Goal: Entertainment & Leisure: Consume media (video, audio)

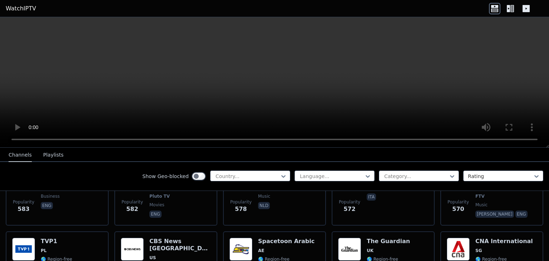
scroll to position [2319, 0]
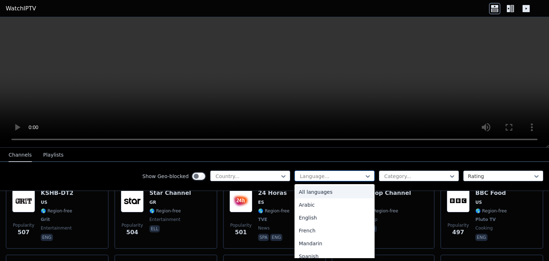
click at [329, 174] on div at bounding box center [331, 176] width 65 height 7
click at [335, 207] on div "Arabic" at bounding box center [335, 204] width 80 height 13
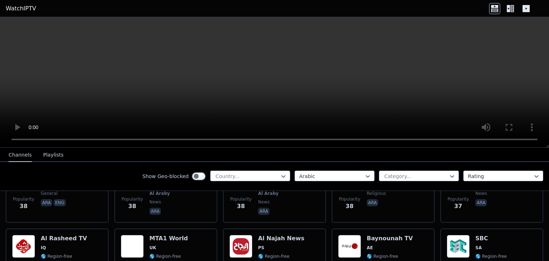
scroll to position [2026, 0]
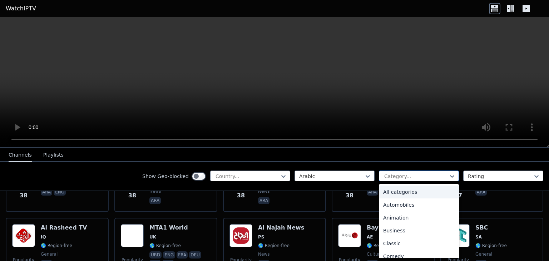
click at [428, 173] on div at bounding box center [416, 176] width 65 height 7
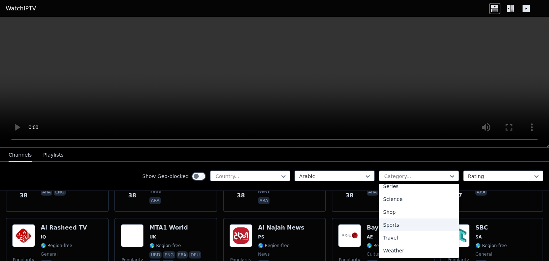
click at [421, 228] on div "Sports" at bounding box center [419, 225] width 80 height 13
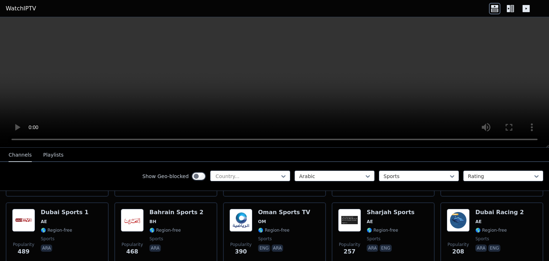
scroll to position [142, 0]
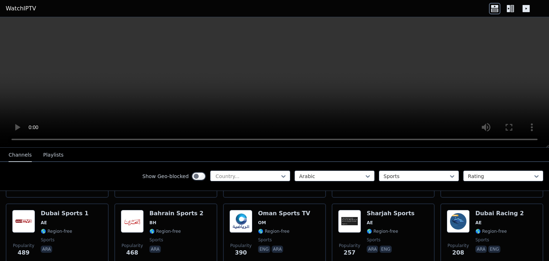
drag, startPoint x: 544, startPoint y: 201, endPoint x: 546, endPoint y: 209, distance: 7.9
click at [546, 209] on div "WatchIPTV - Free IPTV streams from across the world [DOMAIN_NAME] does not host…" at bounding box center [274, 204] width 549 height 113
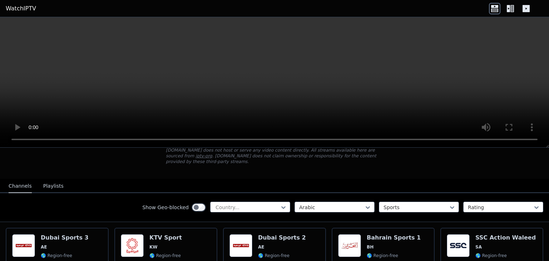
scroll to position [53, 0]
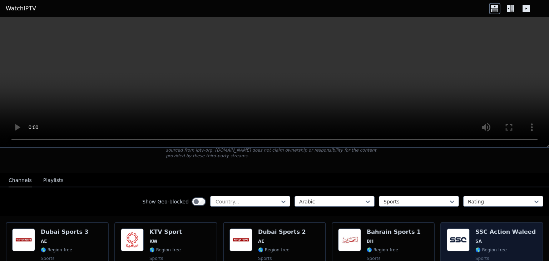
click at [495, 239] on span "SA" at bounding box center [506, 242] width 60 height 6
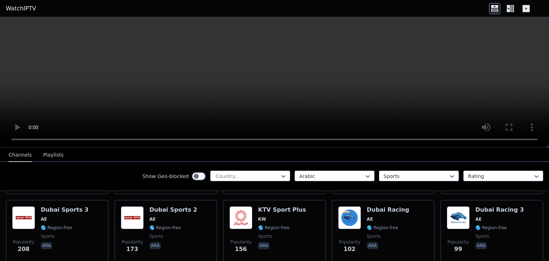
scroll to position [241, 0]
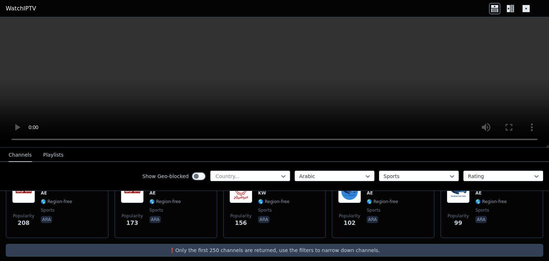
click at [511, 13] on icon at bounding box center [510, 8] width 11 height 11
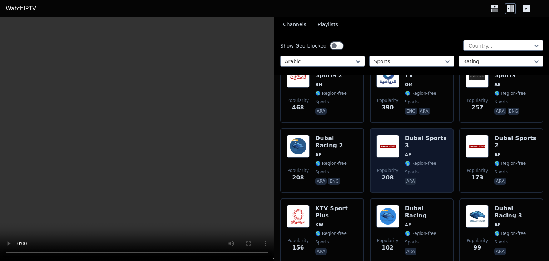
click at [416, 169] on span "sports" at bounding box center [426, 172] width 43 height 6
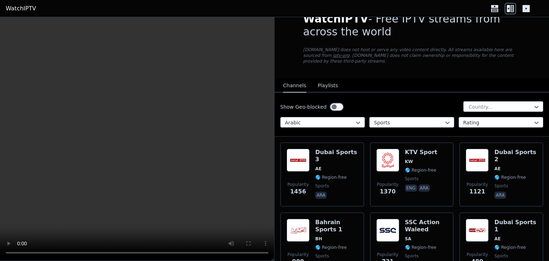
scroll to position [0, 0]
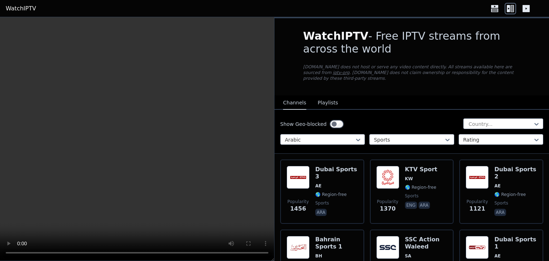
click at [22, 9] on link "WatchIPTV" at bounding box center [21, 8] width 30 height 9
